Goal: Task Accomplishment & Management: Use online tool/utility

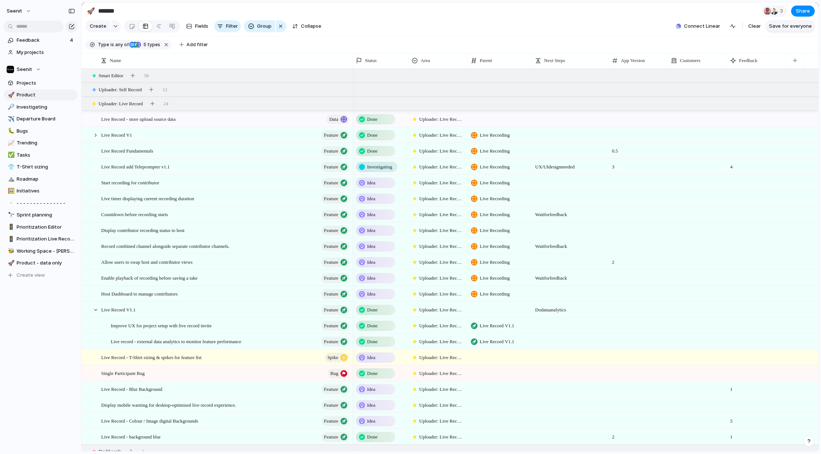
click at [787, 25] on span "Save for everyone" at bounding box center [790, 26] width 43 height 7
click at [32, 164] on span "T-Shirt sizing" at bounding box center [46, 166] width 58 height 7
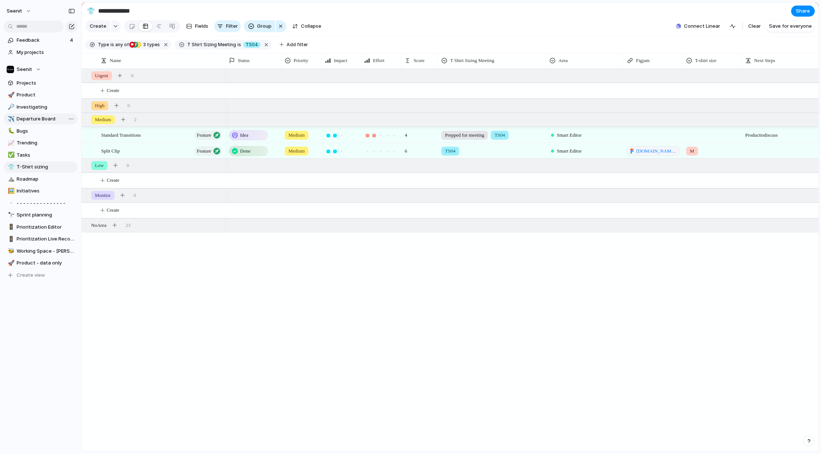
click at [33, 120] on span "Departure Board" at bounding box center [46, 118] width 58 height 7
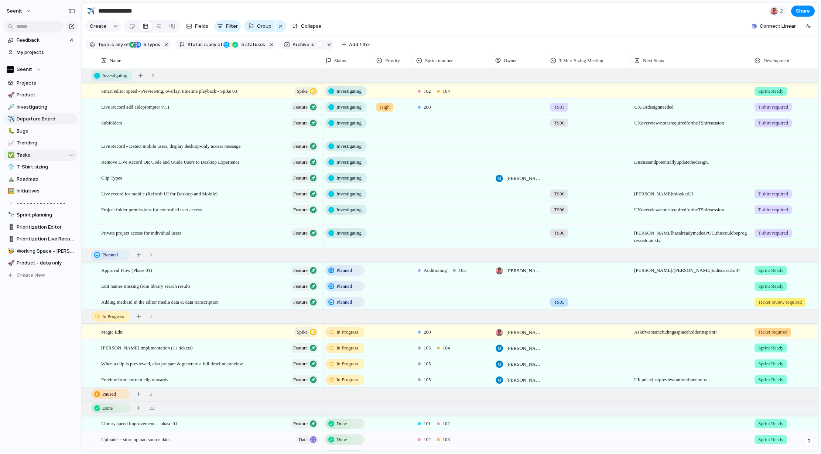
click at [22, 153] on span "Tasks" at bounding box center [46, 154] width 58 height 7
type input "*****"
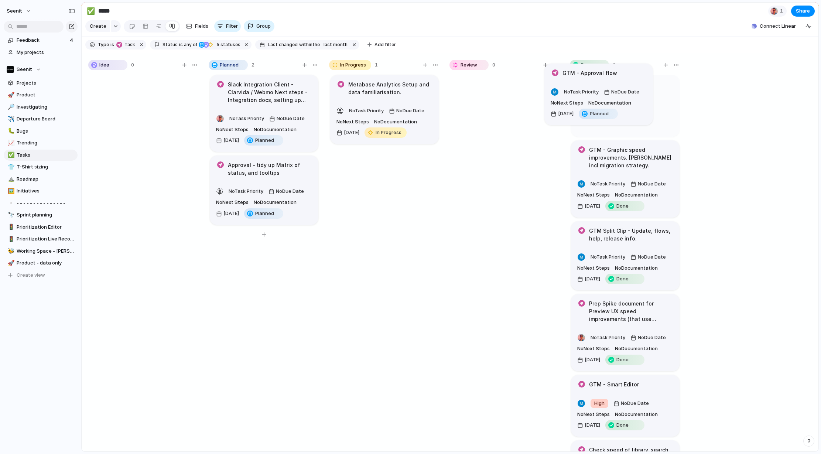
drag, startPoint x: 253, startPoint y: 92, endPoint x: 594, endPoint y: 92, distance: 341.9
click at [266, 169] on h1 "Approval - tidy up Matrix of status, and tooltips" at bounding box center [270, 169] width 84 height 16
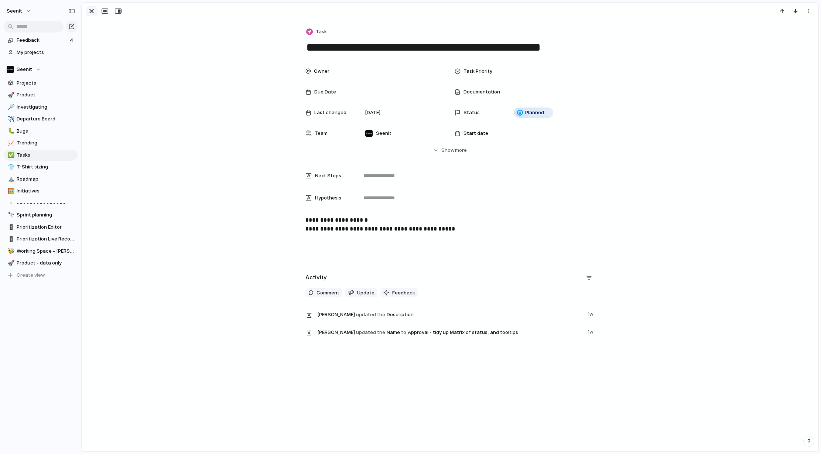
click at [92, 9] on div "button" at bounding box center [91, 11] width 9 height 9
